Goal: Check status: Check status

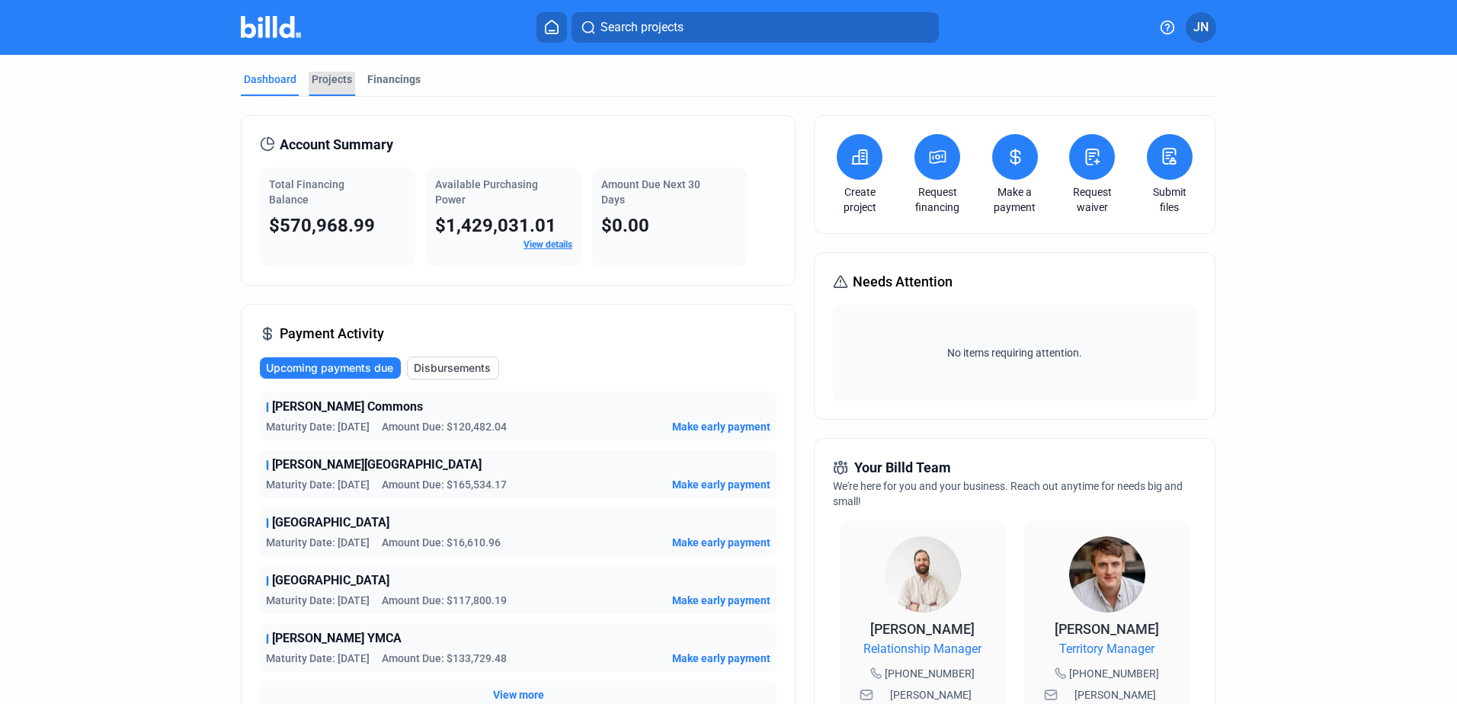
click at [330, 82] on div "Projects" at bounding box center [332, 79] width 40 height 15
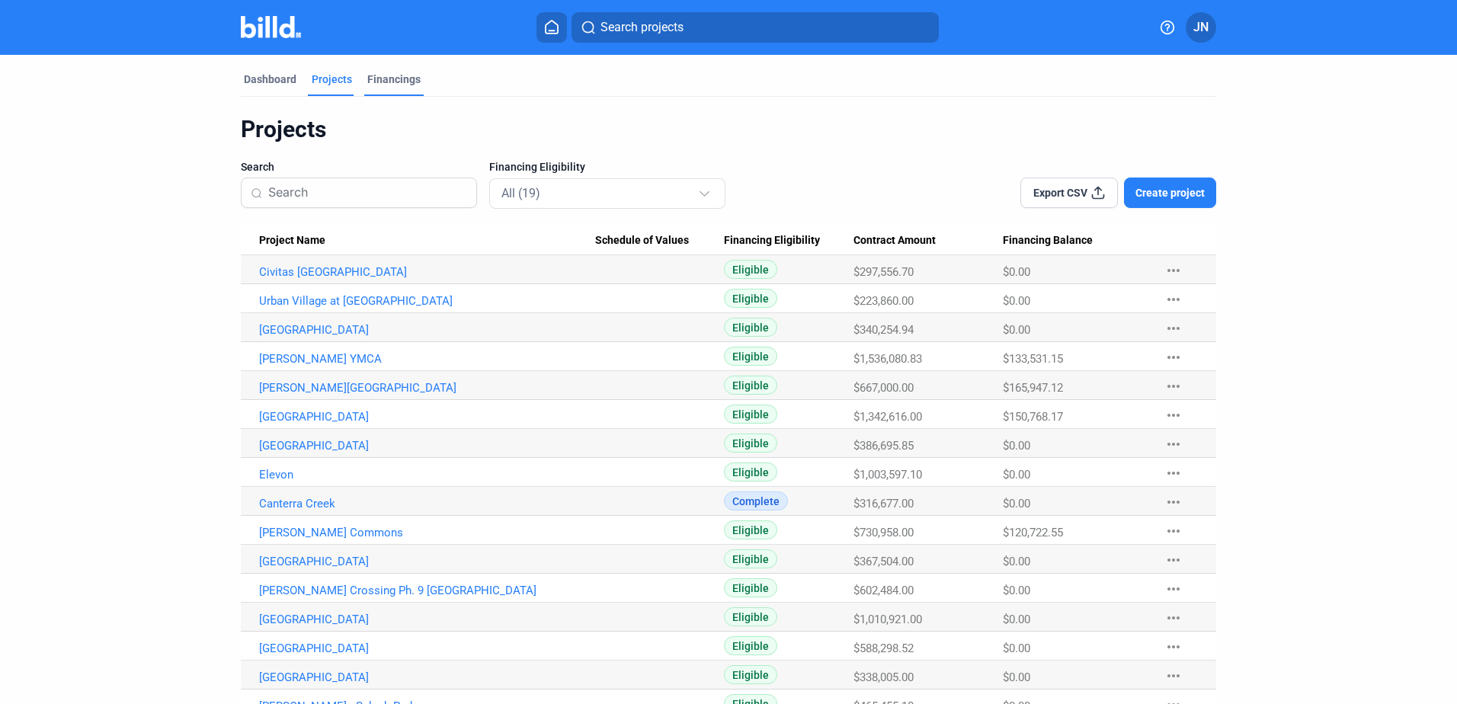
click at [395, 81] on div "Financings" at bounding box center [393, 79] width 53 height 15
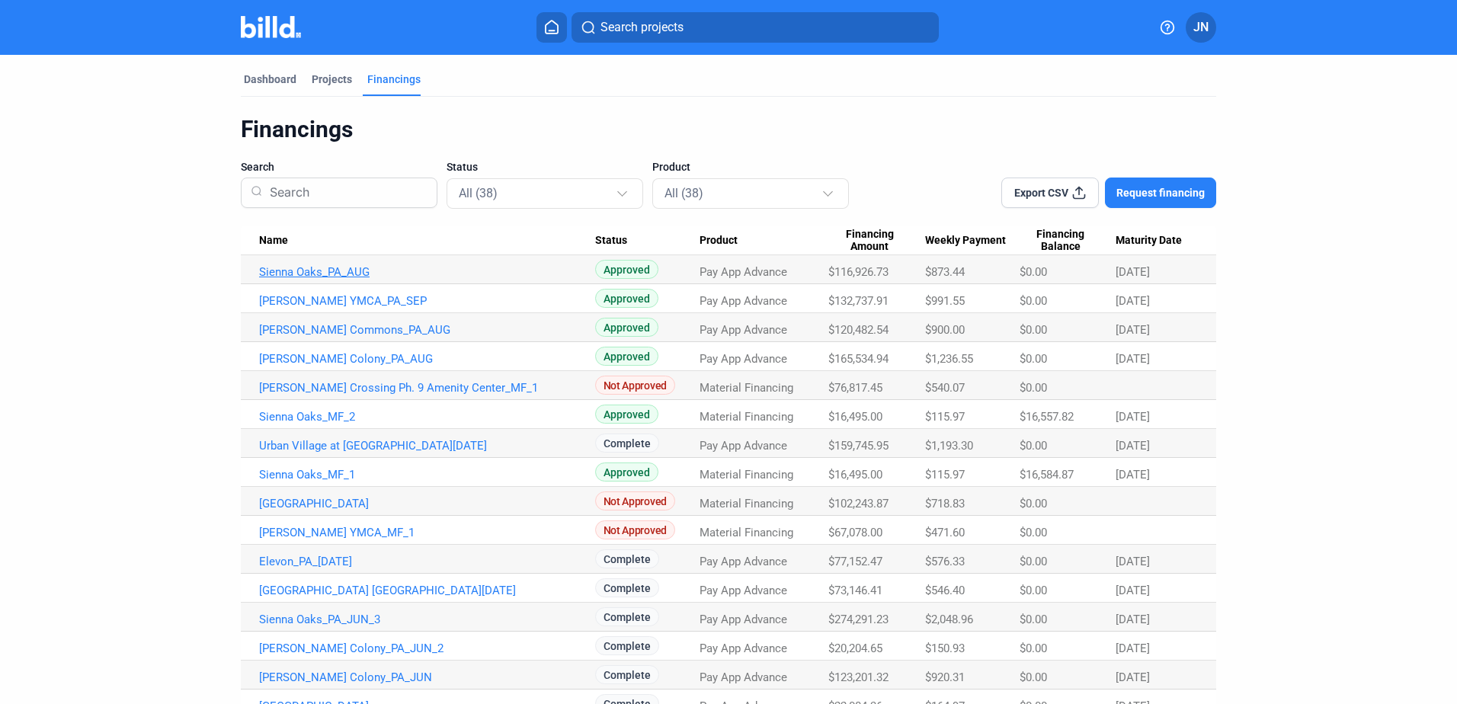
click at [344, 273] on link "Sienna Oaks_PA_AUG" at bounding box center [427, 272] width 336 height 14
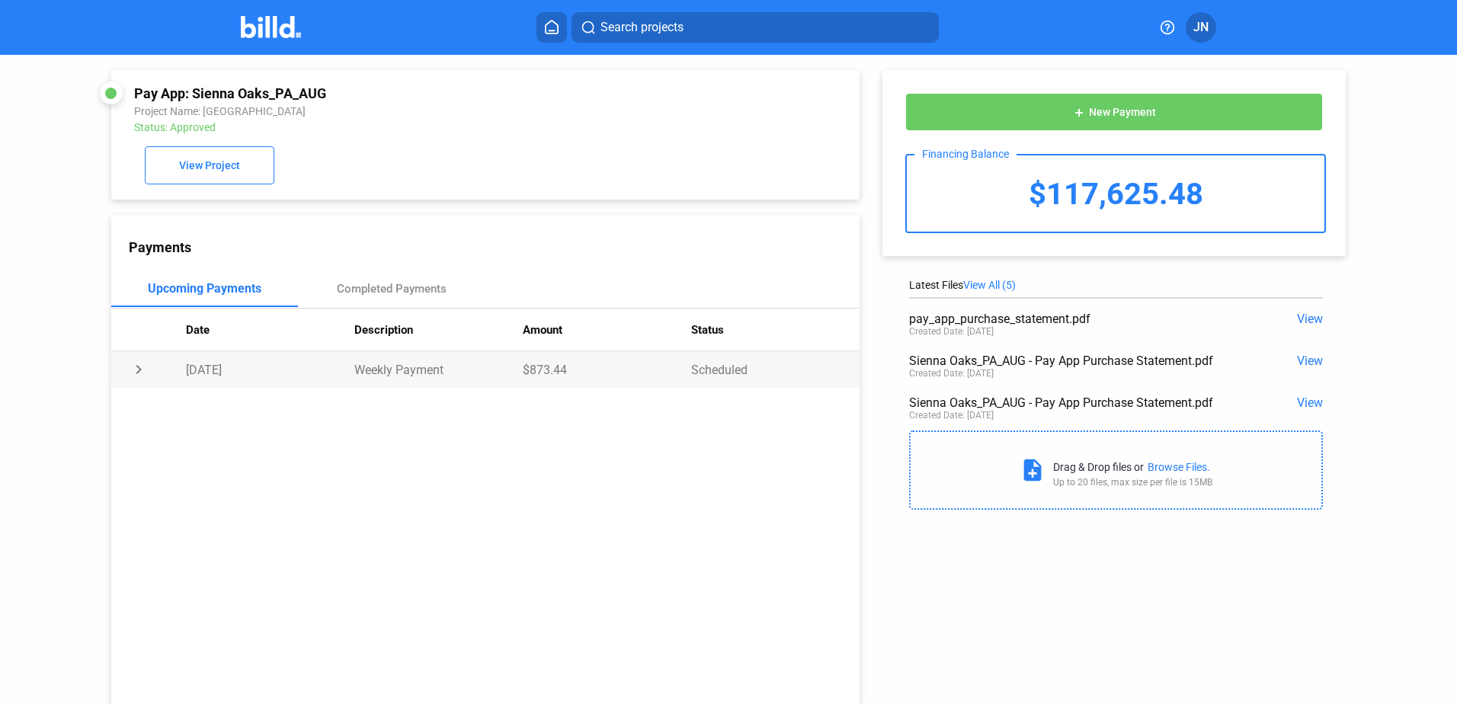
click at [145, 370] on td "chevron_right" at bounding box center [148, 369] width 75 height 37
click at [145, 373] on td "expand_more" at bounding box center [148, 369] width 75 height 37
click at [179, 162] on span "View Project" at bounding box center [209, 166] width 61 height 12
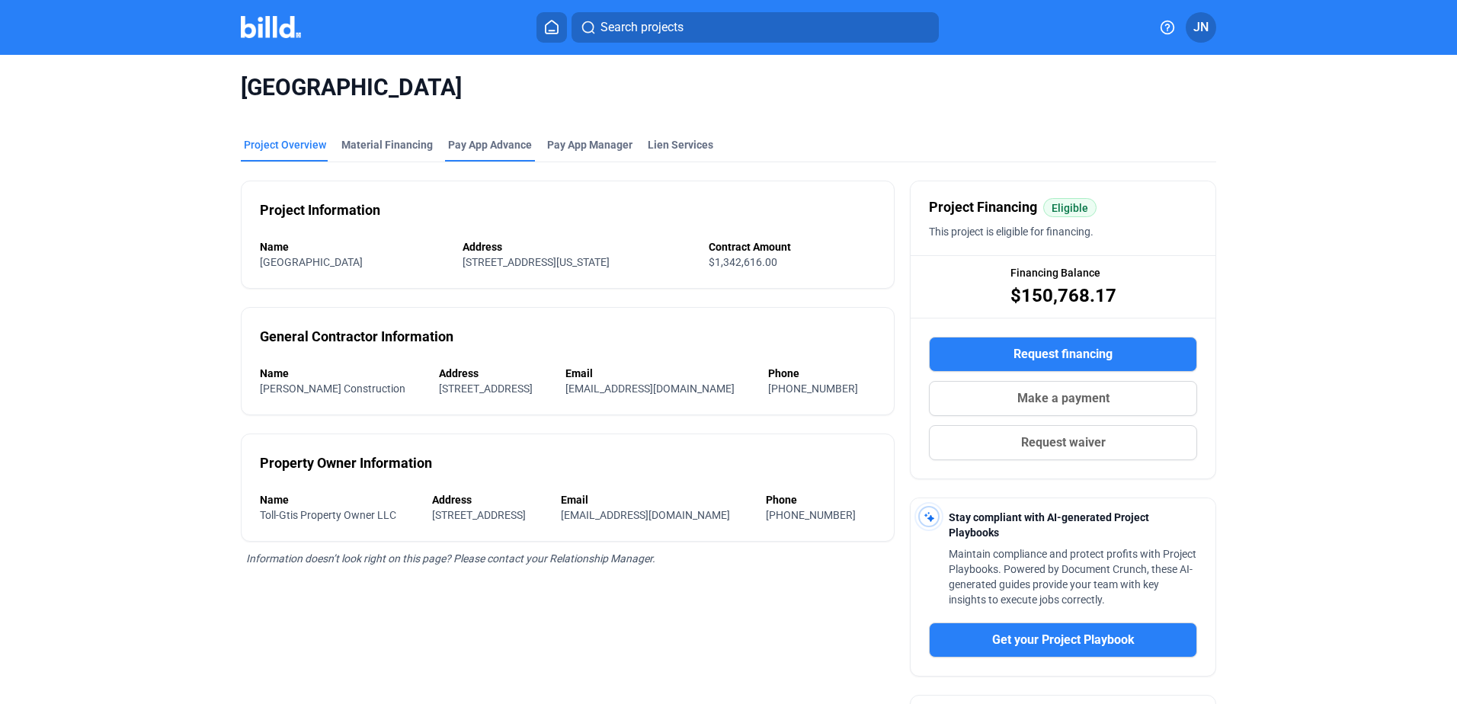
click at [488, 153] on div "Pay App Advance" at bounding box center [490, 149] width 90 height 24
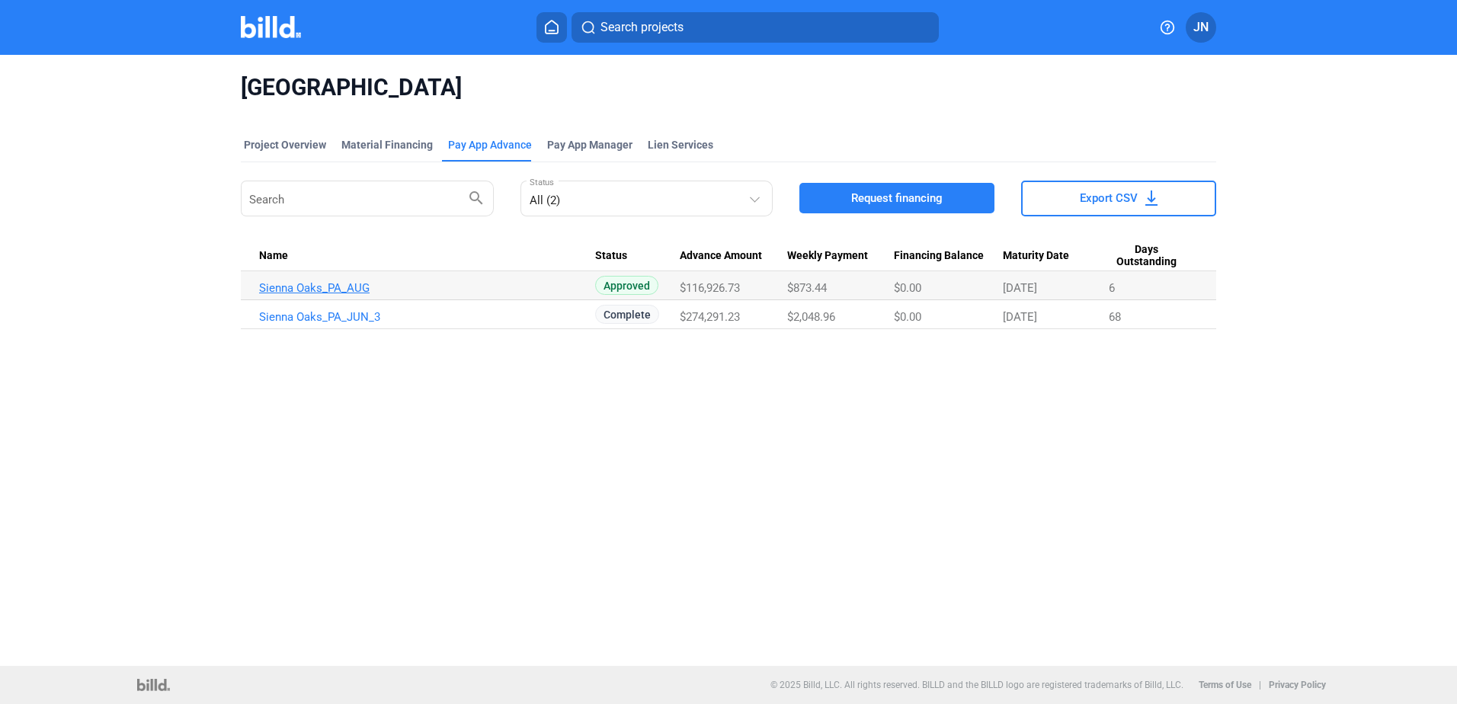
click at [341, 289] on link "Sienna Oaks_PA_AUG" at bounding box center [427, 288] width 336 height 14
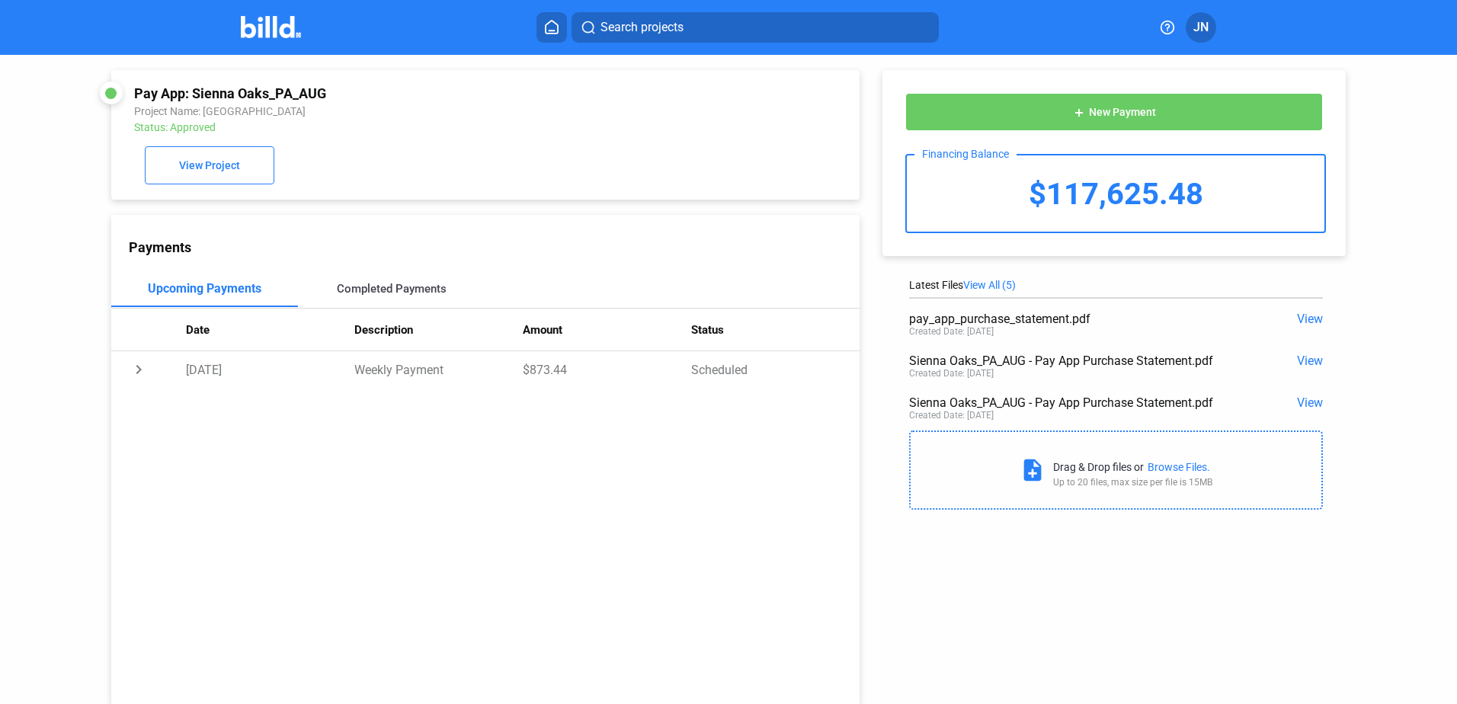
click at [374, 299] on div "Completed Payments" at bounding box center [391, 289] width 187 height 37
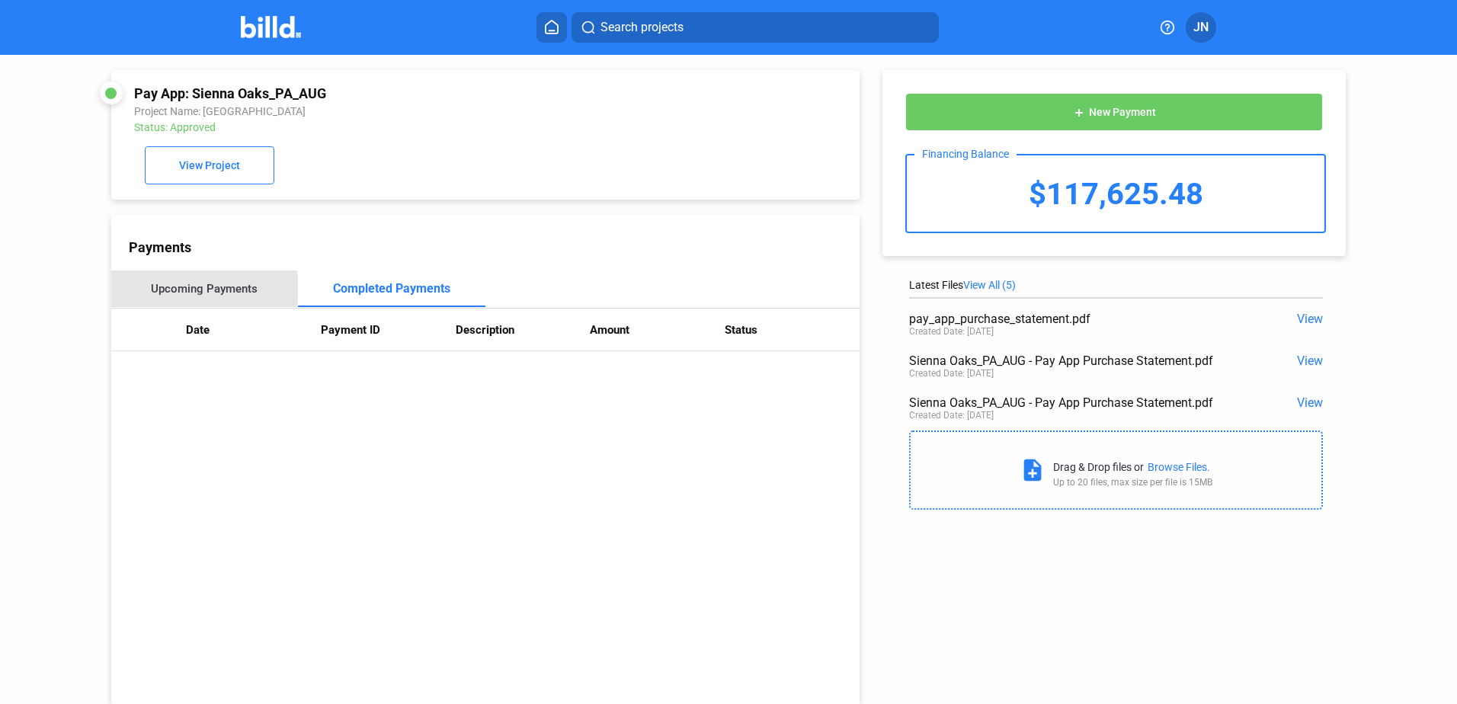
click at [189, 292] on div "Upcoming Payments" at bounding box center [204, 289] width 107 height 14
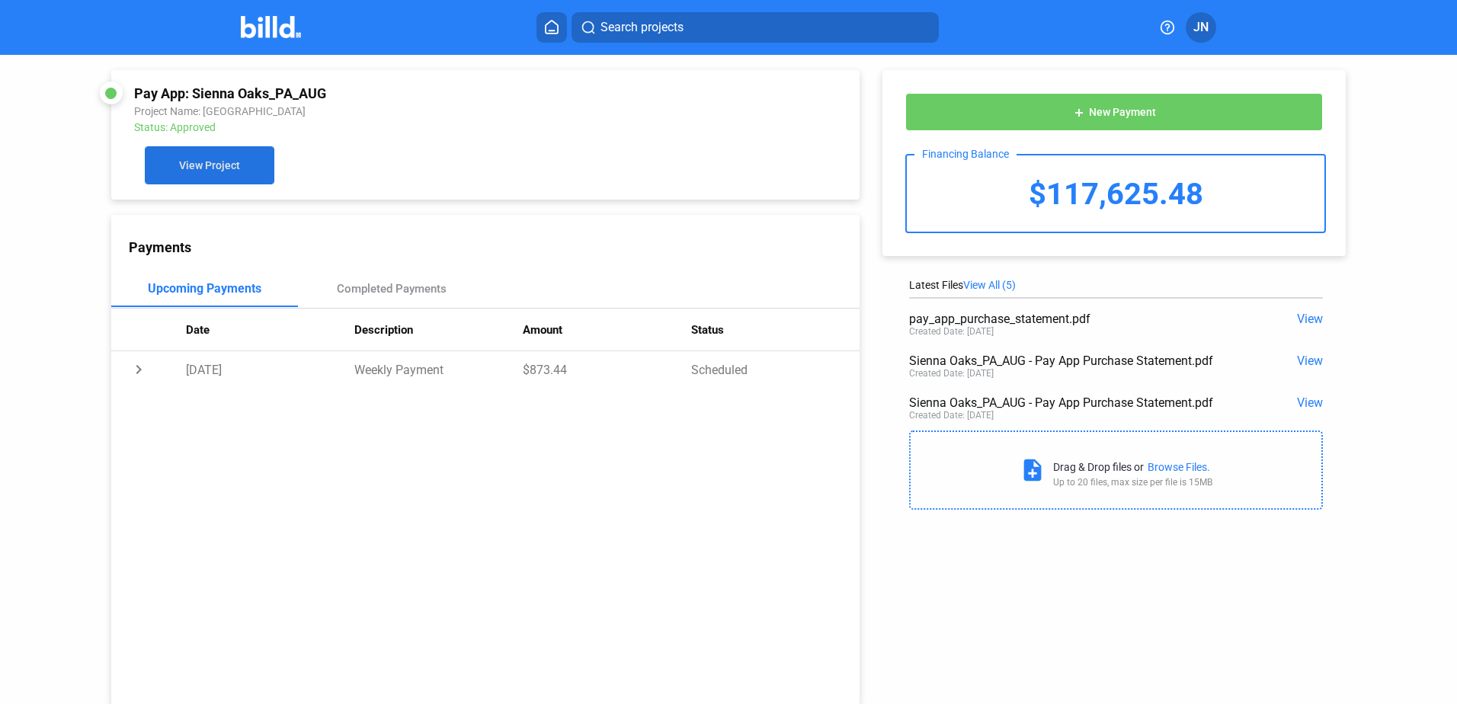
click at [209, 169] on span "View Project" at bounding box center [209, 166] width 61 height 12
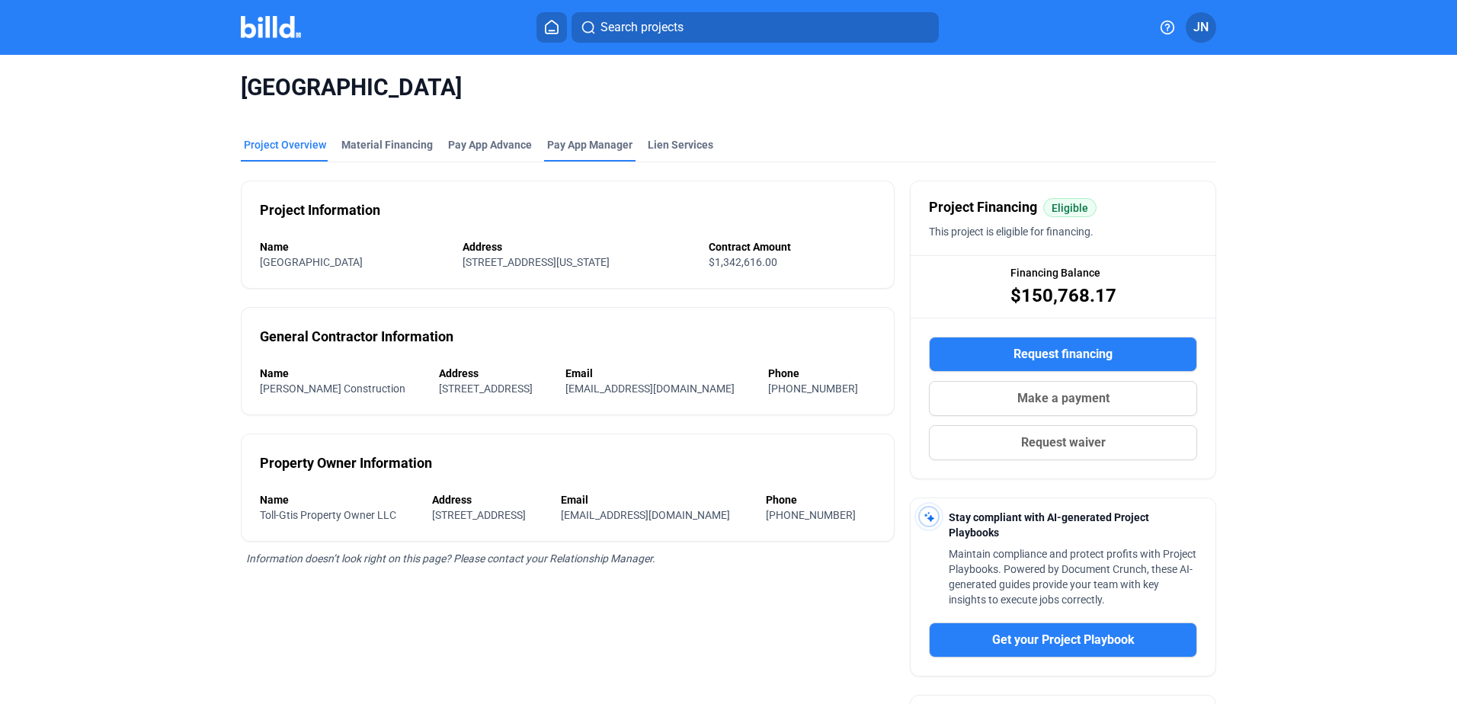
click at [576, 145] on span "Pay App Manager" at bounding box center [589, 144] width 85 height 15
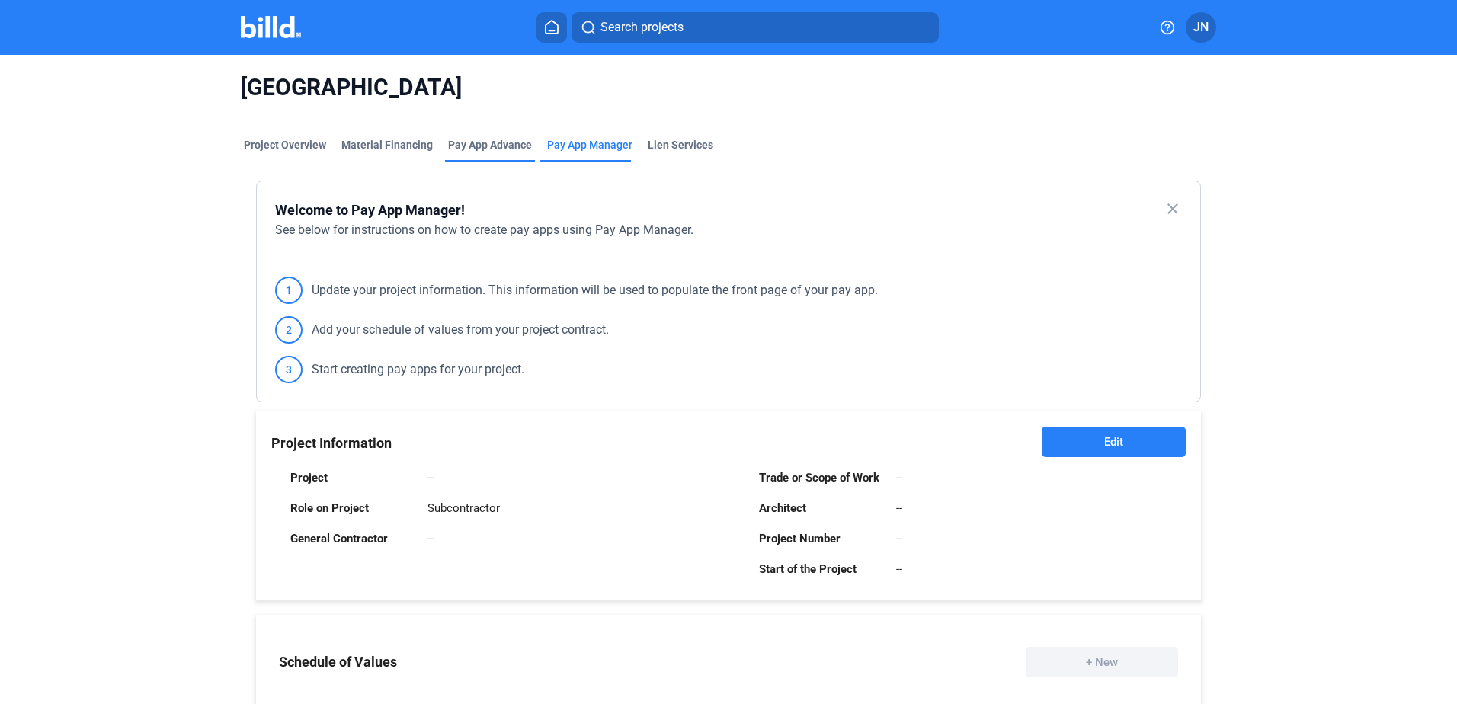
click at [508, 148] on div "Pay App Advance" at bounding box center [490, 144] width 84 height 15
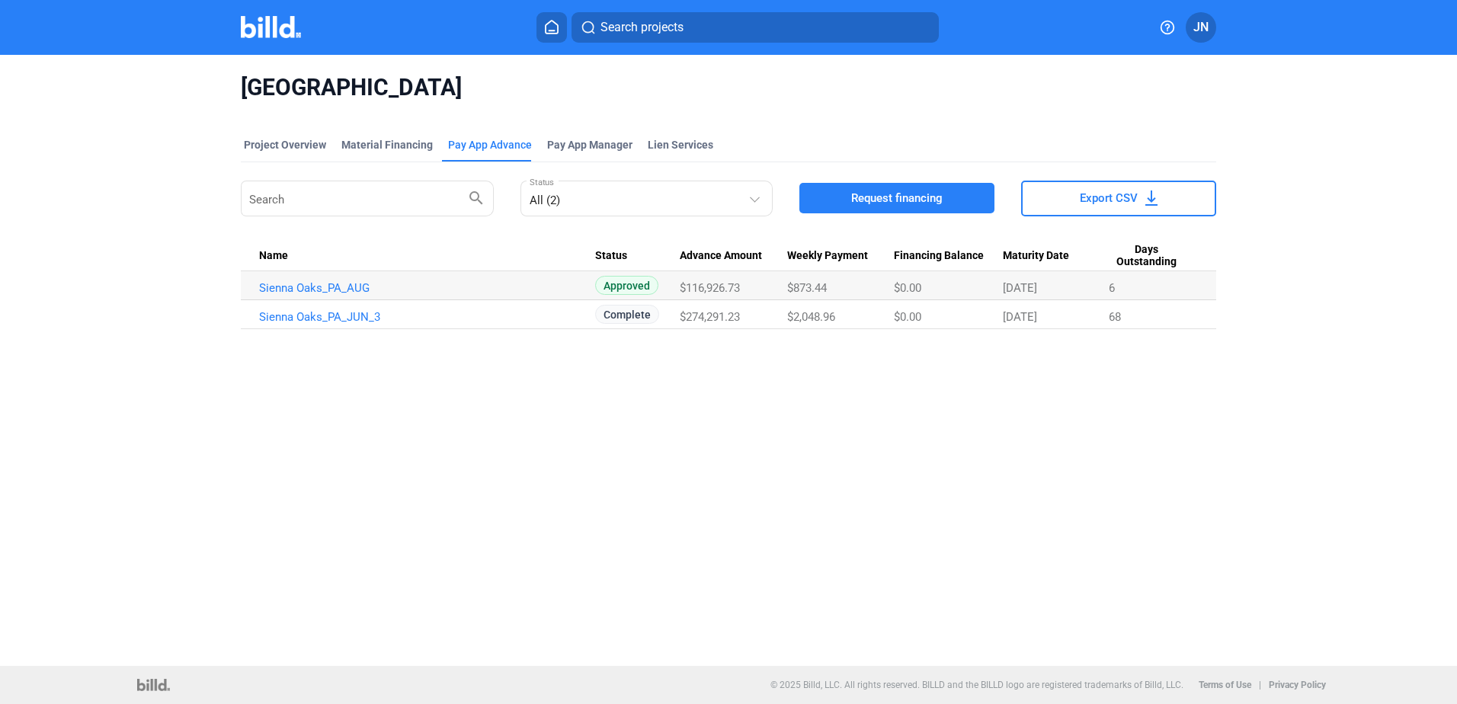
drag, startPoint x: 547, startPoint y: 27, endPoint x: 533, endPoint y: 53, distance: 29.7
click at [547, 27] on icon at bounding box center [551, 27] width 15 height 14
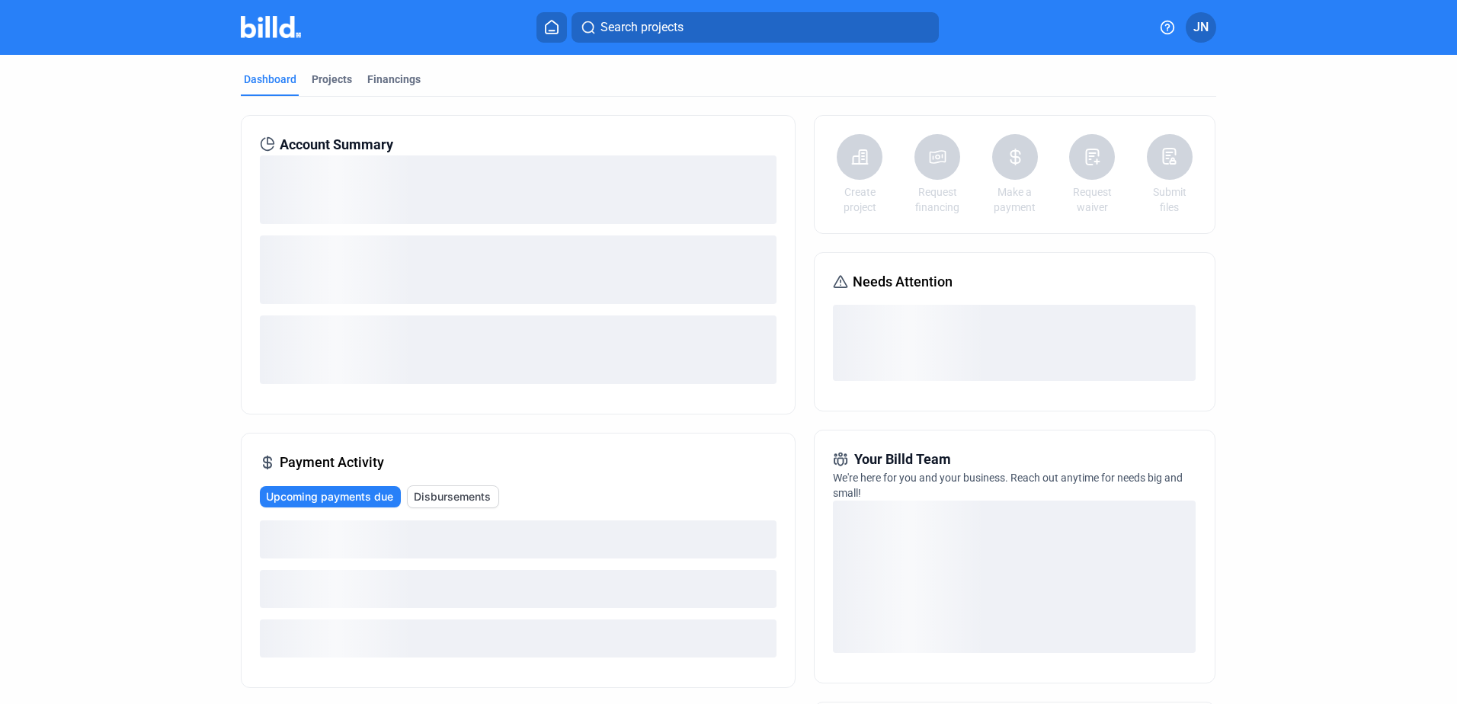
click at [480, 500] on span "Disbursements" at bounding box center [452, 496] width 77 height 15
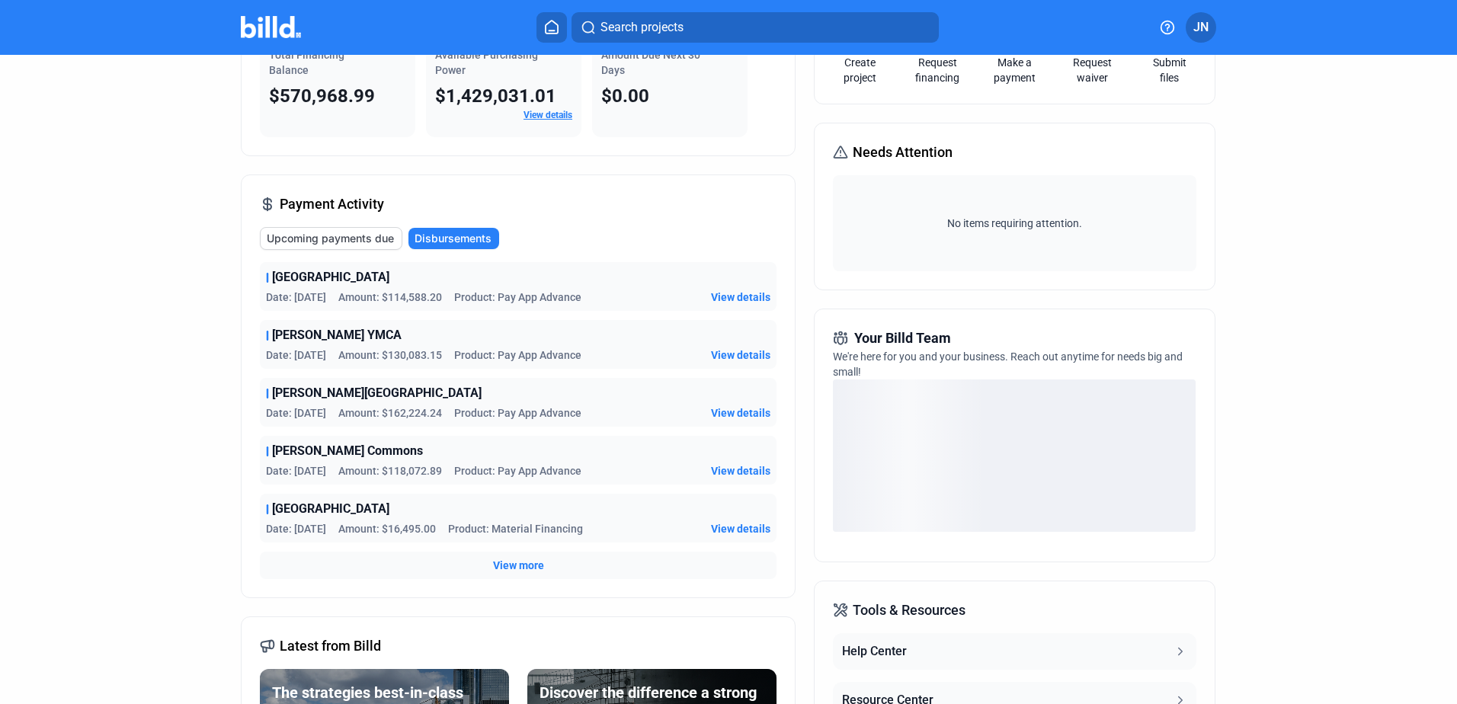
scroll to position [121, 0]
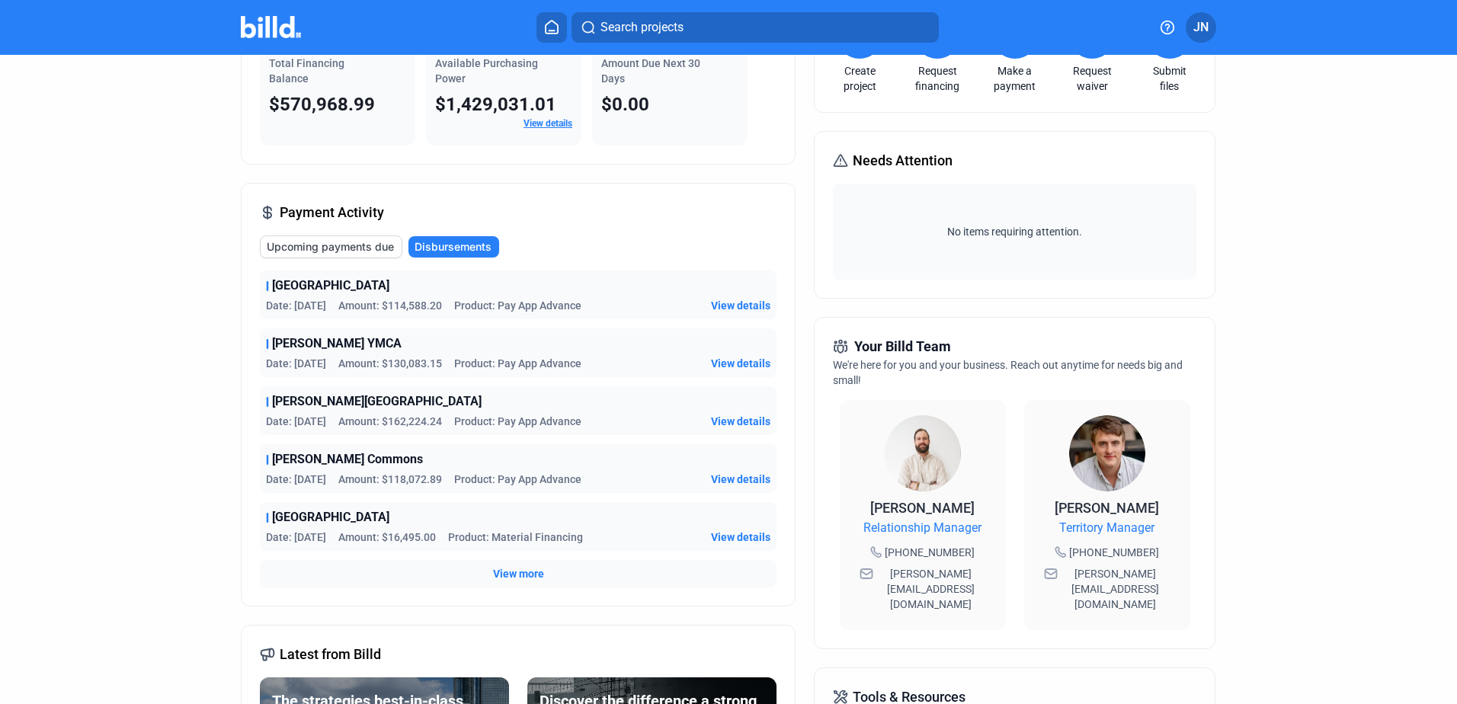
click at [1212, 492] on div "Dashboard Projects Financings Account Summary Total Financing Balance $570,968.…" at bounding box center [728, 453] width 1036 height 1039
click at [742, 420] on span "View details" at bounding box center [740, 421] width 59 height 15
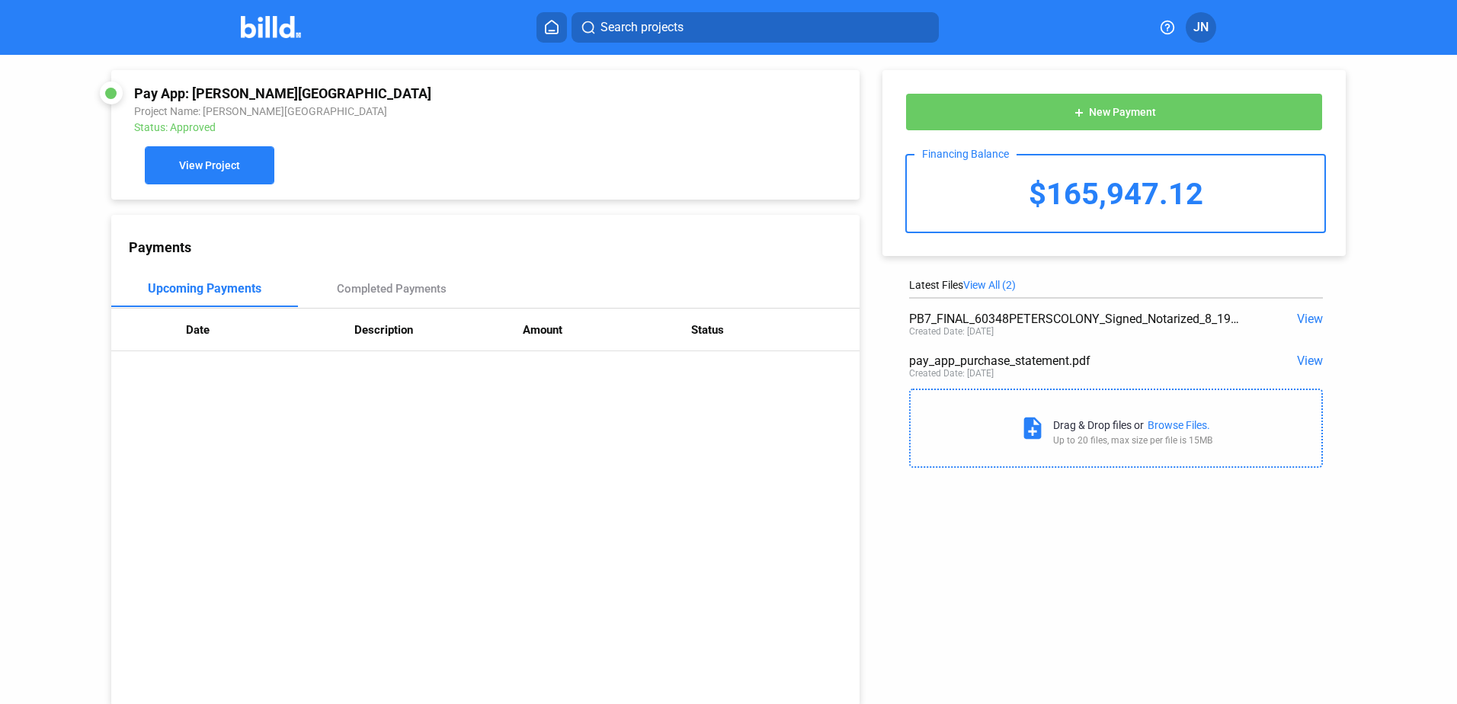
click at [203, 171] on span "View Project" at bounding box center [209, 166] width 61 height 12
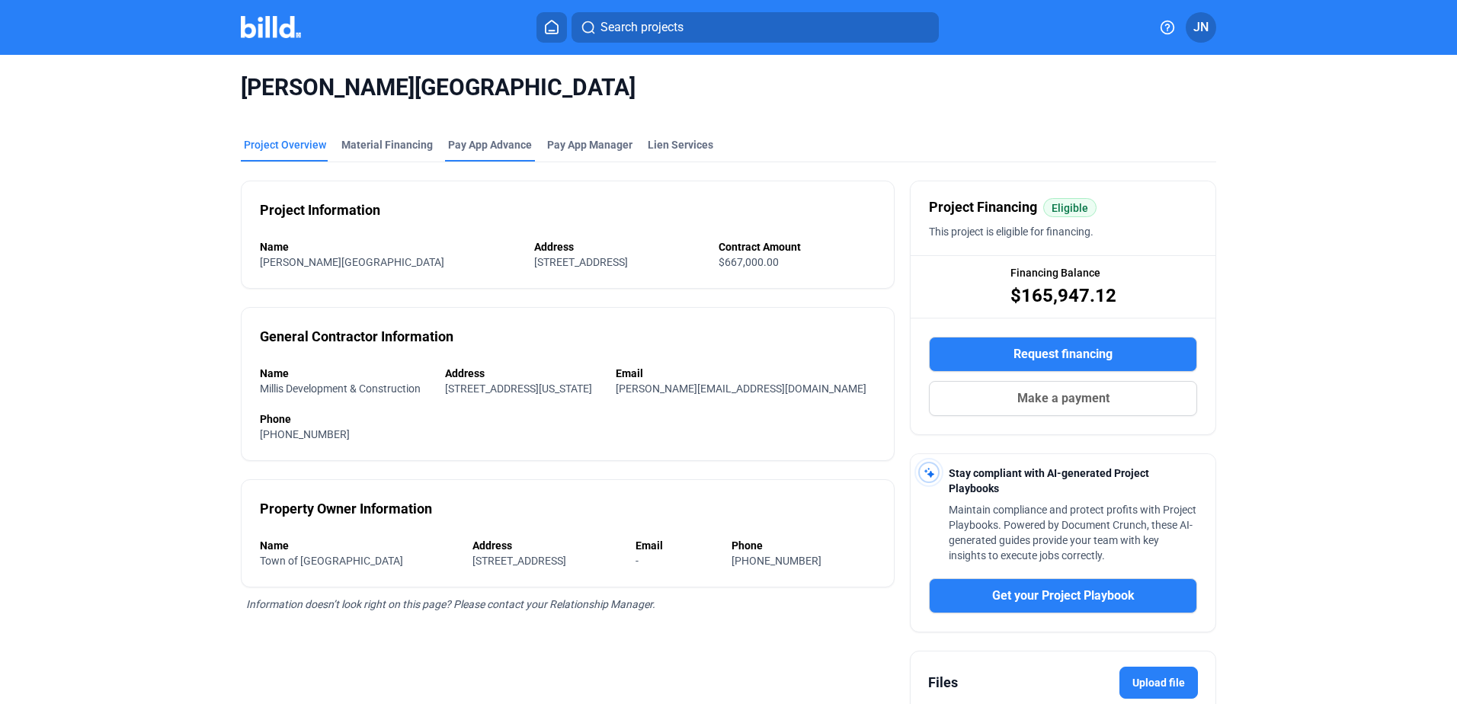
click at [485, 146] on div "Pay App Advance" at bounding box center [490, 144] width 84 height 15
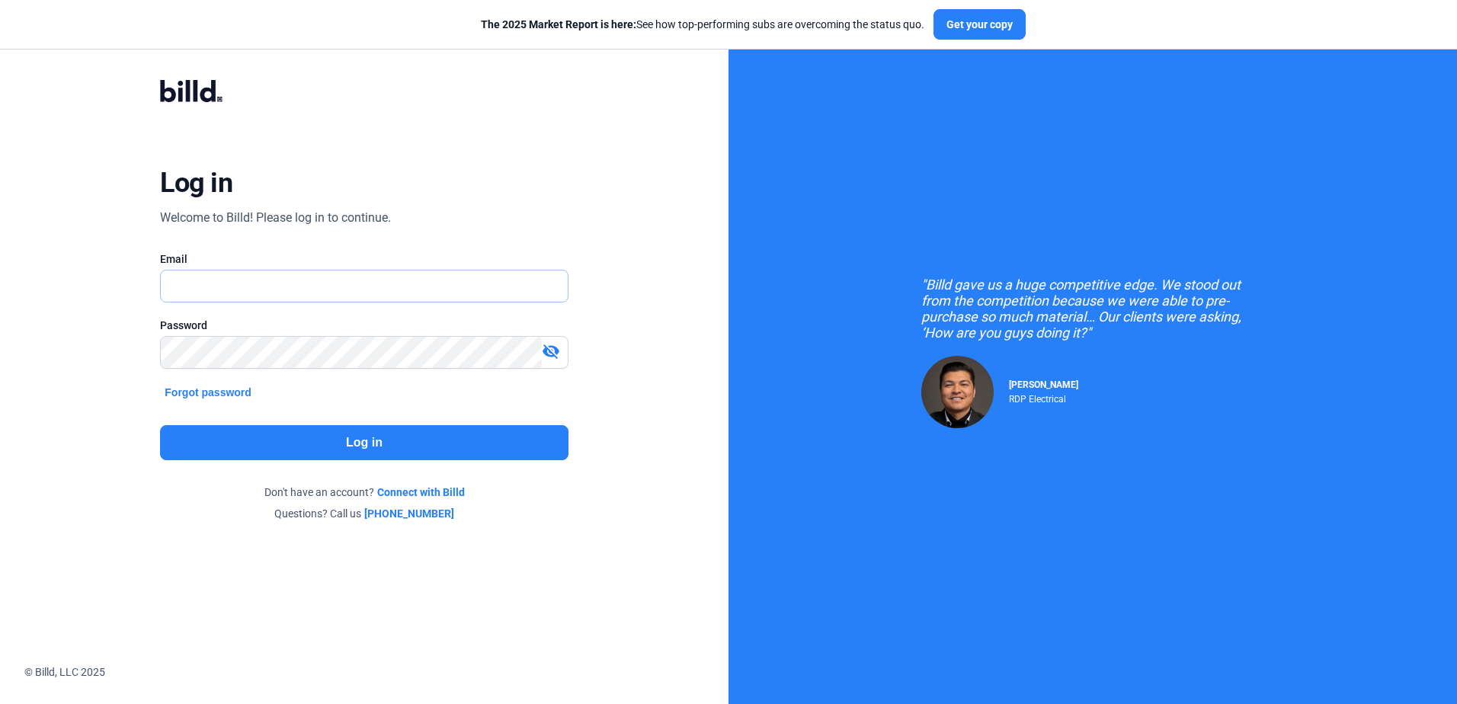
type input "[PERSON_NAME][EMAIL_ADDRESS][DOMAIN_NAME]"
click at [376, 440] on button "Log in" at bounding box center [364, 442] width 408 height 35
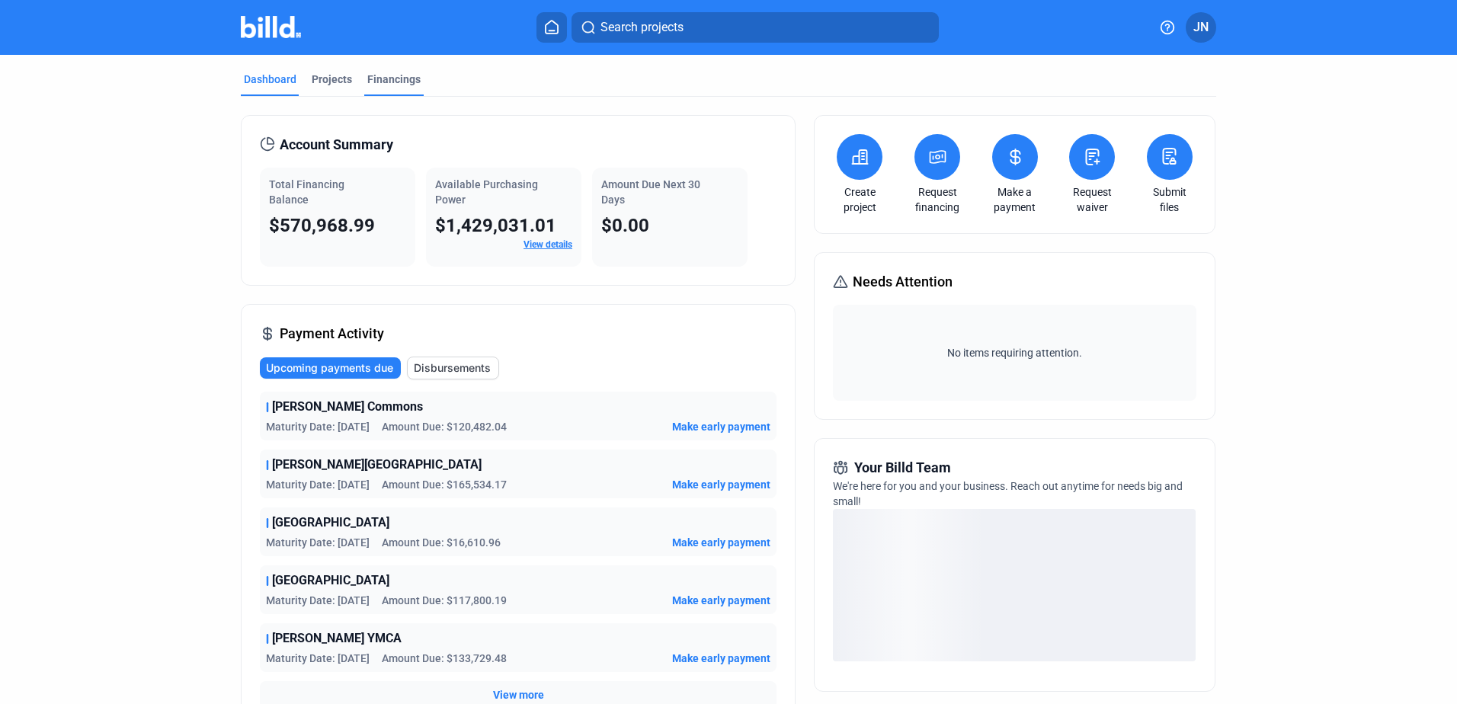
click at [390, 85] on div "Financings" at bounding box center [393, 79] width 53 height 15
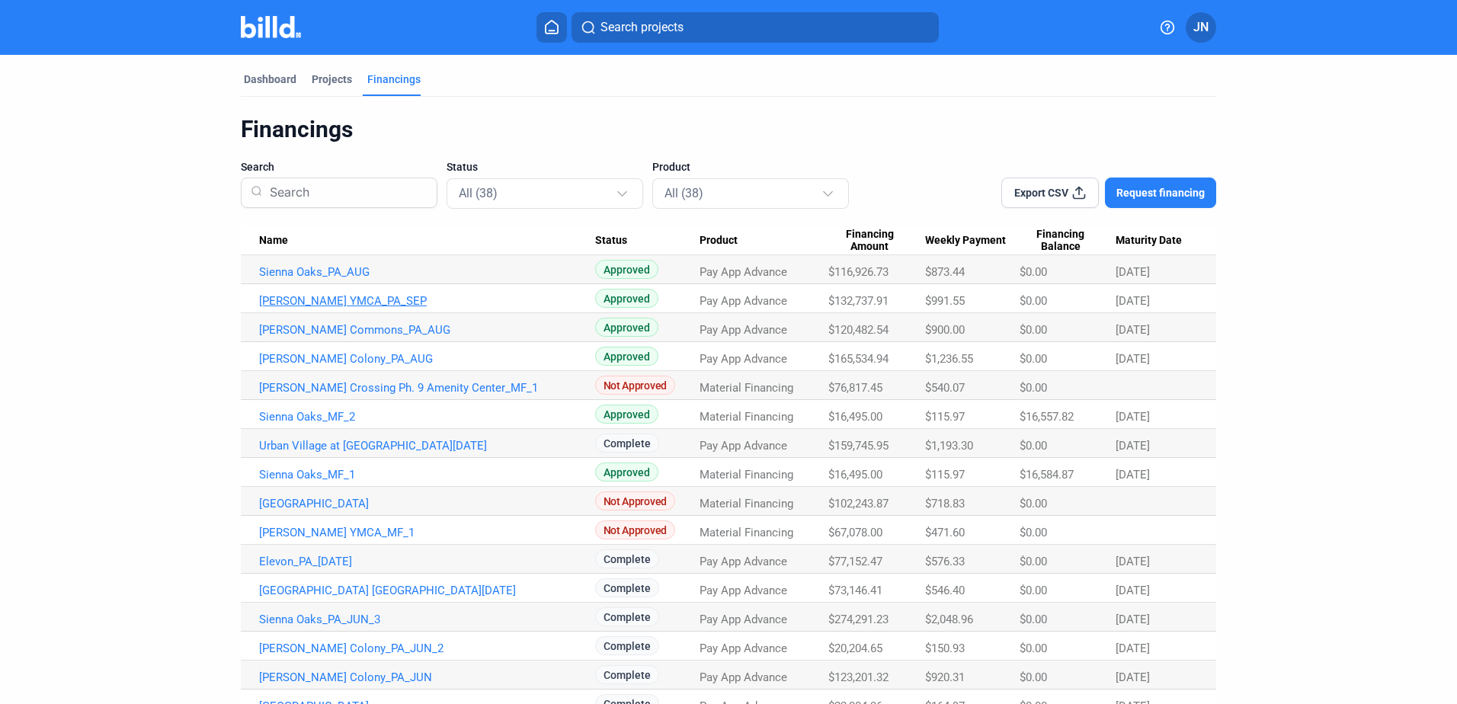
click at [358, 301] on link "[PERSON_NAME] YMCA_PA_SEP" at bounding box center [427, 301] width 336 height 14
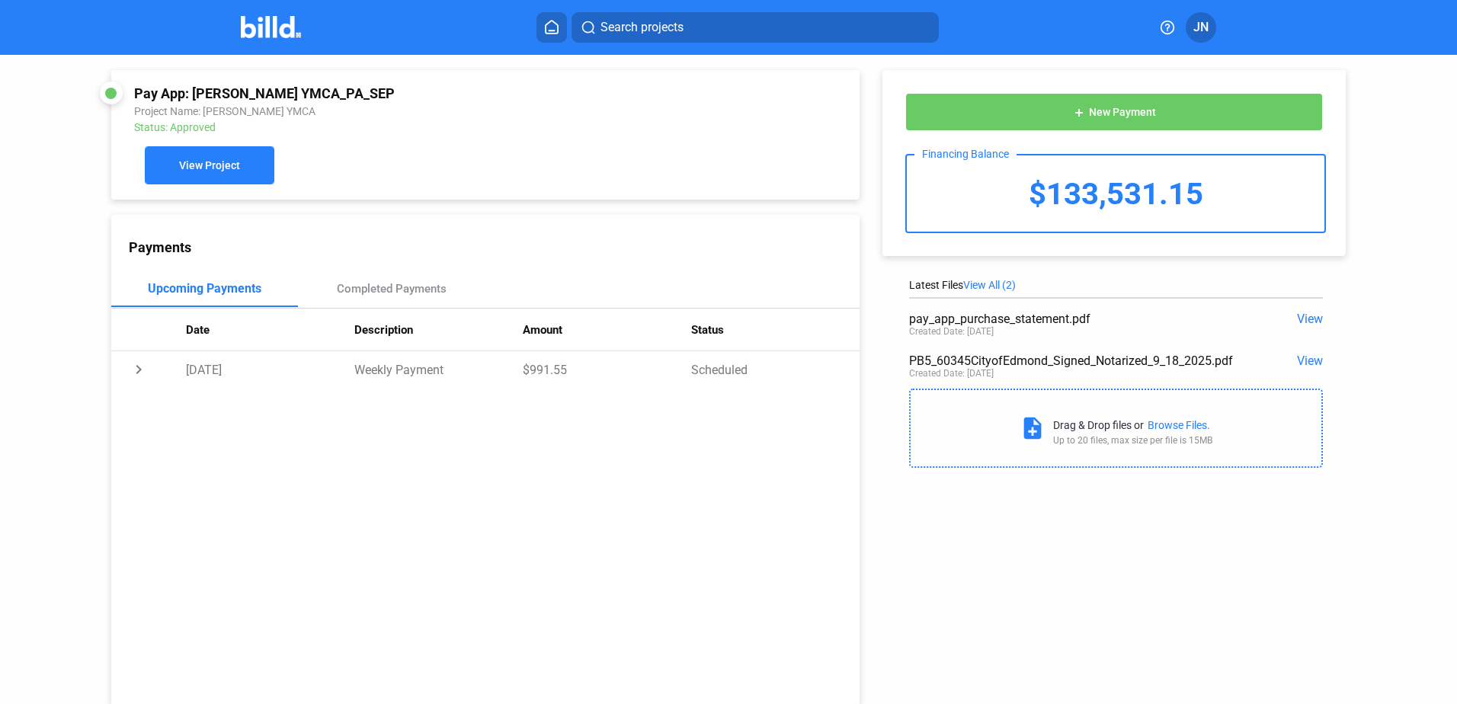
click at [215, 181] on button "View Project" at bounding box center [210, 165] width 130 height 38
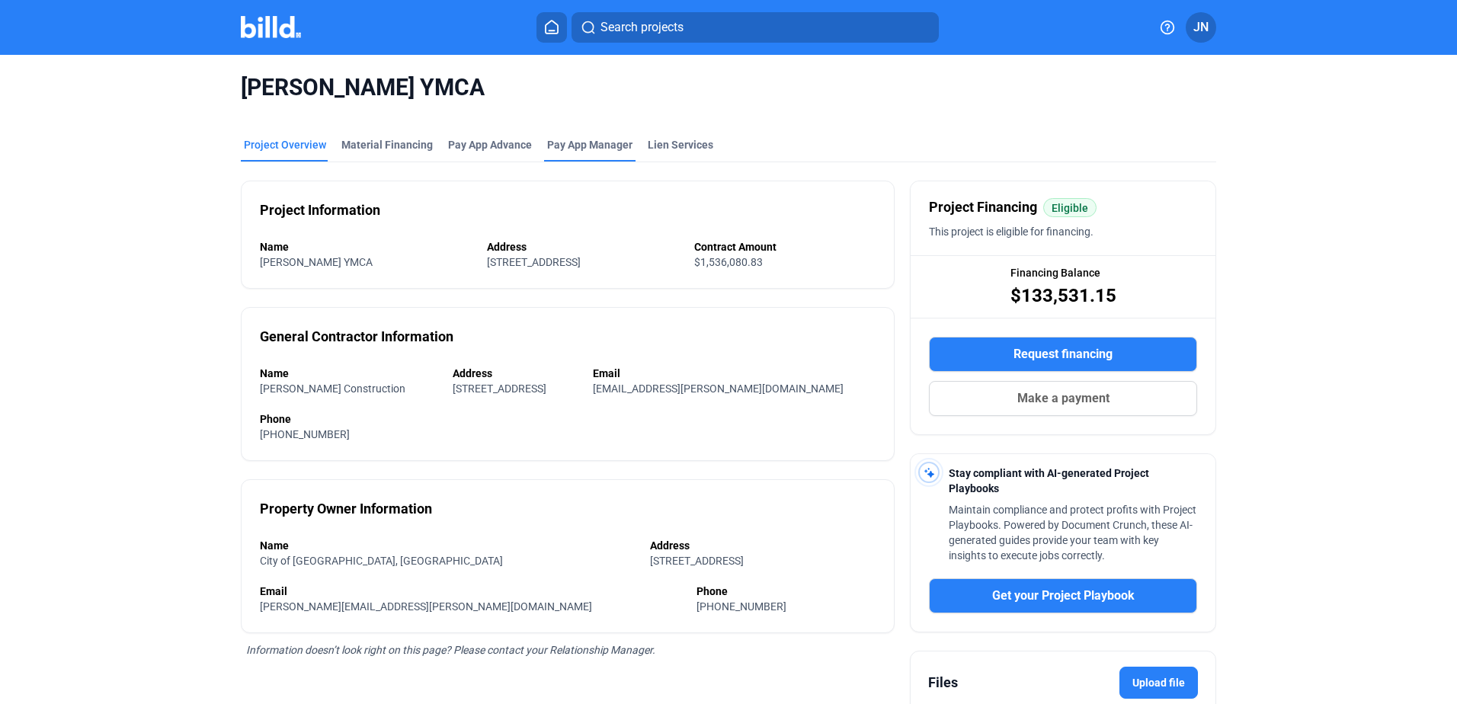
click at [565, 139] on span "Pay App Manager" at bounding box center [589, 144] width 85 height 15
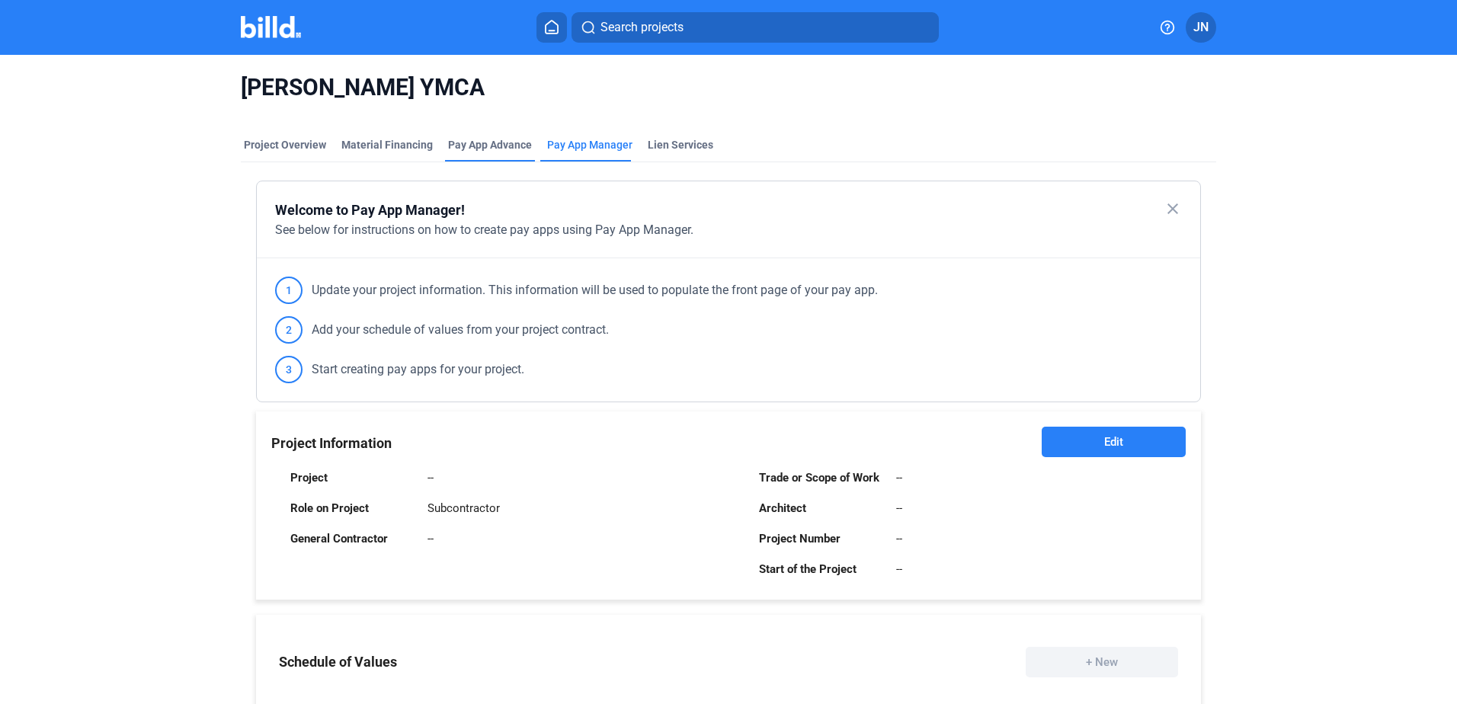
click at [493, 152] on div "Pay App Advance" at bounding box center [490, 149] width 90 height 24
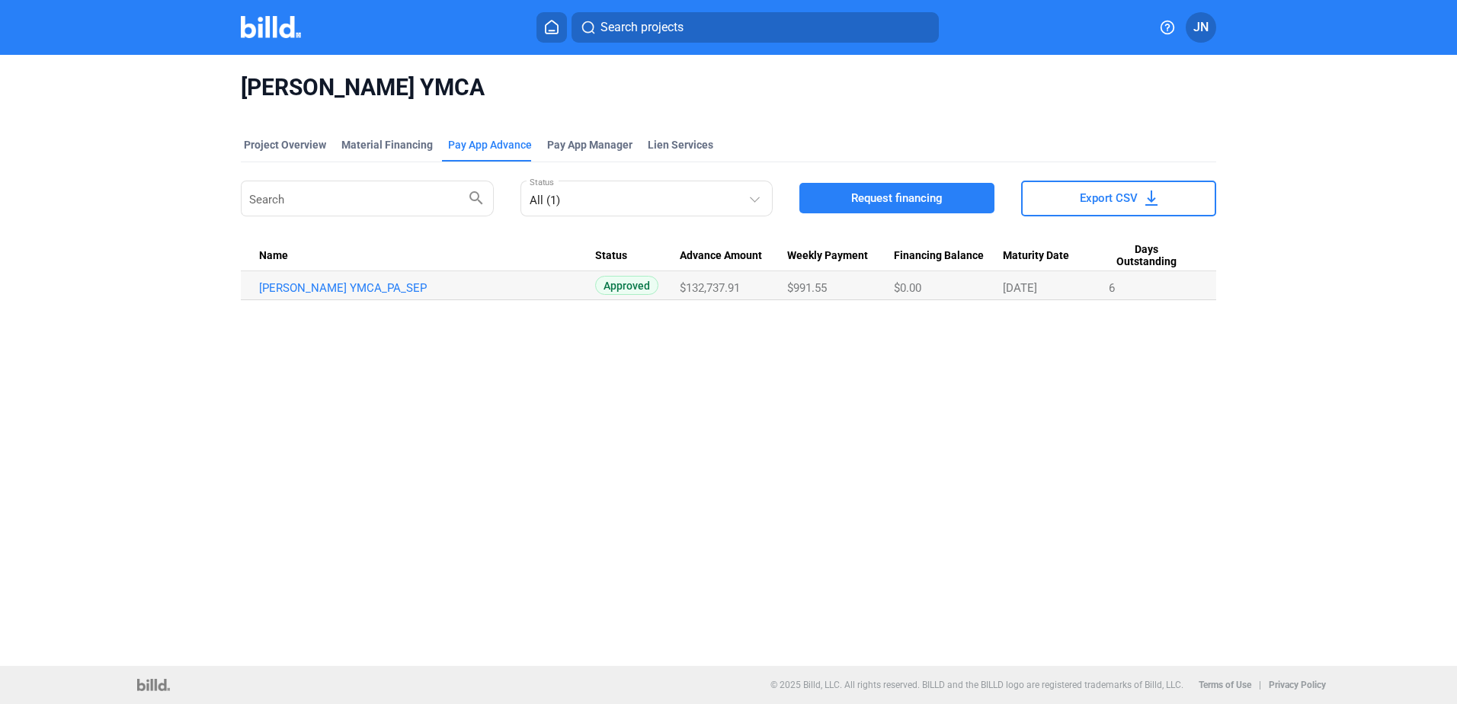
drag, startPoint x: 543, startPoint y: 30, endPoint x: 539, endPoint y: 37, distance: 7.8
click at [543, 31] on home-icon at bounding box center [552, 27] width 18 height 14
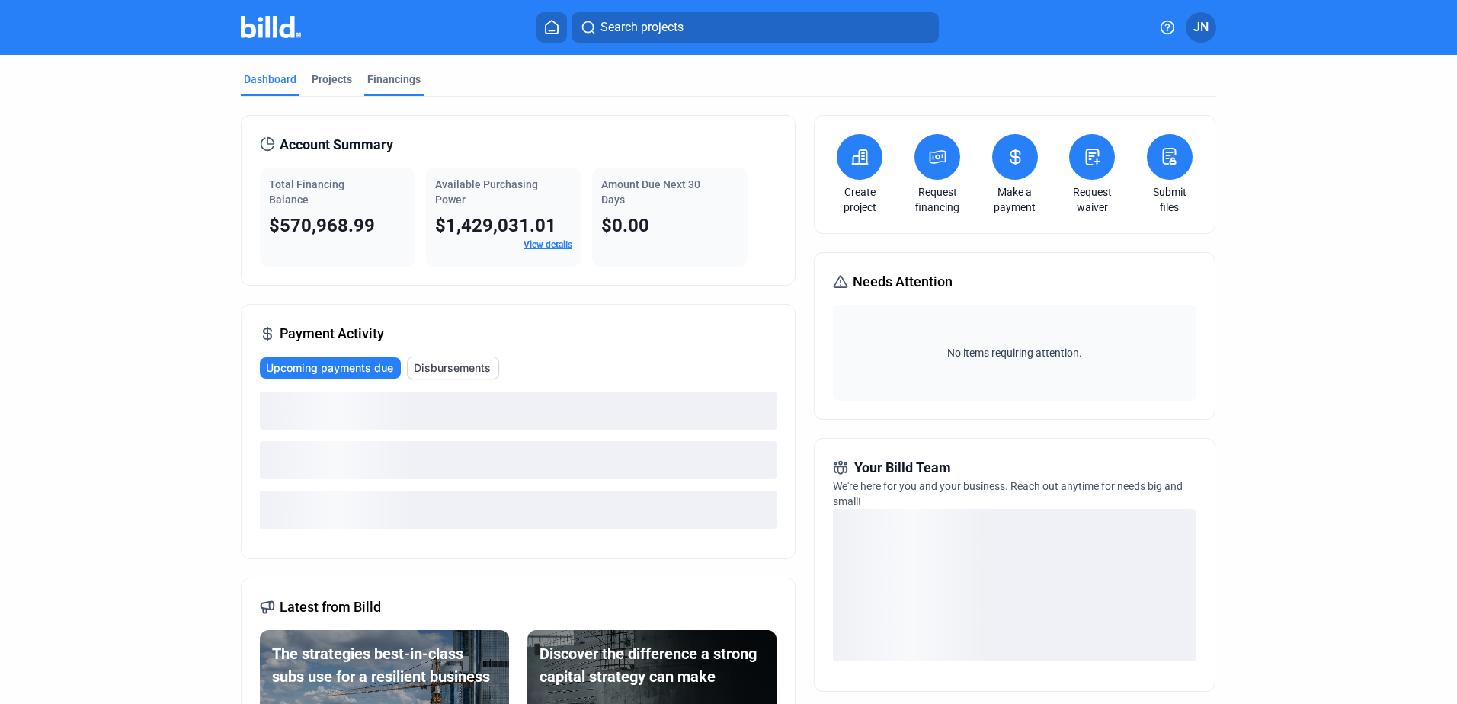
click at [373, 84] on div "Financings" at bounding box center [393, 79] width 53 height 15
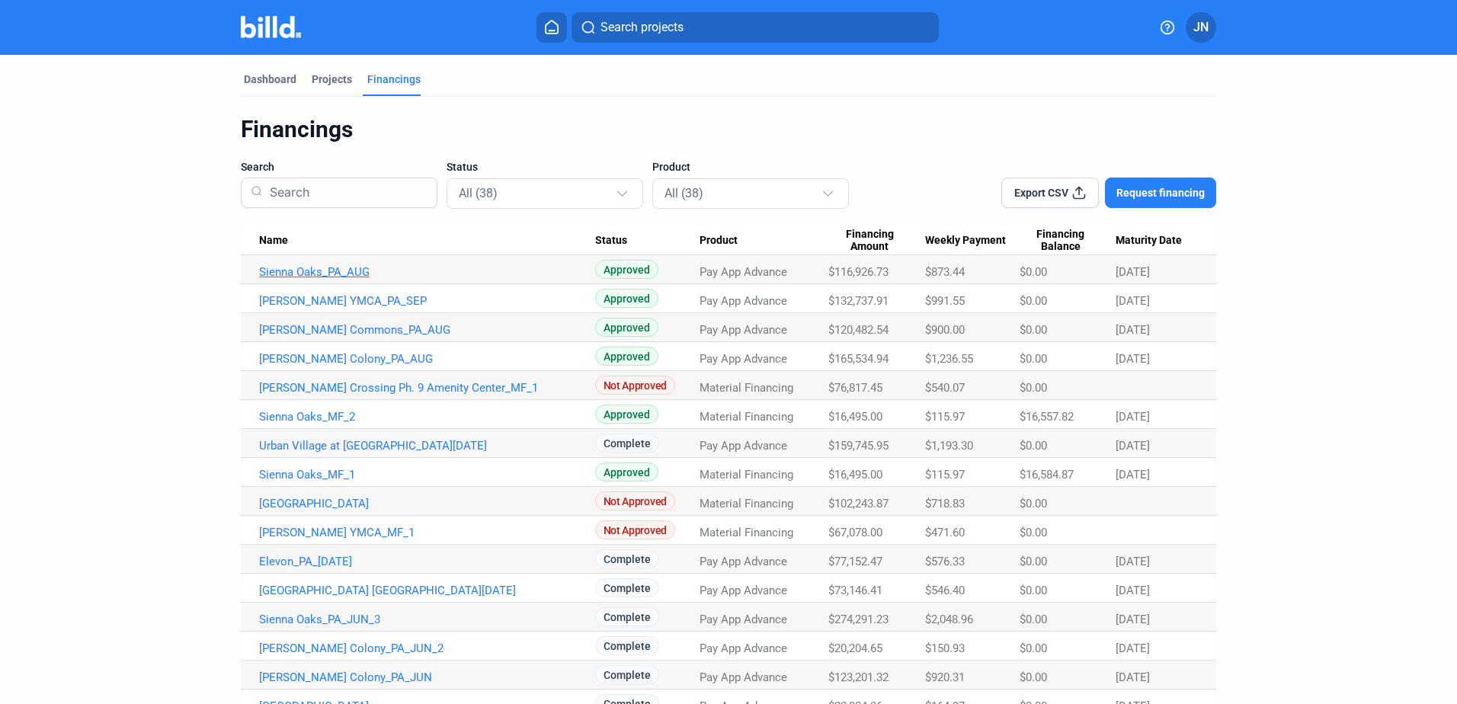
click at [335, 276] on link "Sienna Oaks_PA_AUG" at bounding box center [427, 272] width 336 height 14
